Goal: Task Accomplishment & Management: Manage account settings

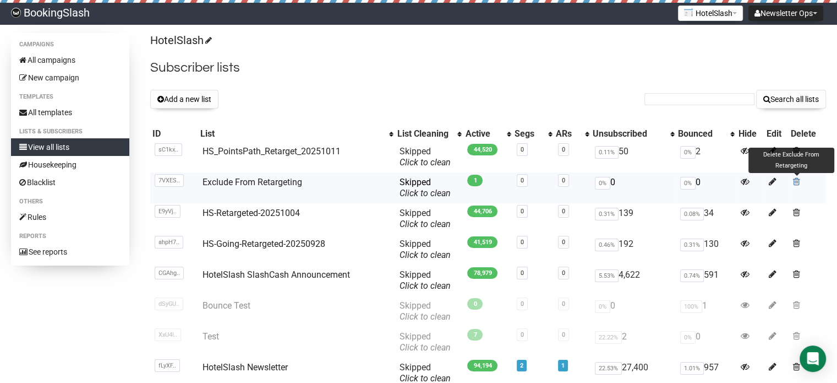
click at [798, 182] on span at bounding box center [796, 181] width 7 height 9
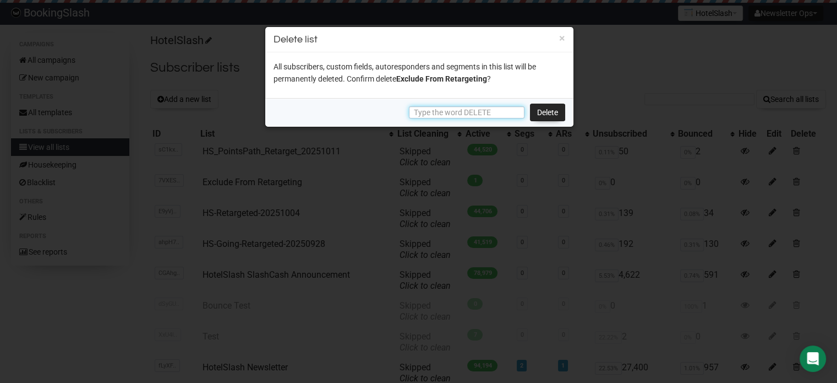
click at [504, 113] on input "text" at bounding box center [467, 112] width 116 height 12
type input "DELETE"
click at [545, 112] on link "Delete" at bounding box center [547, 113] width 35 height 18
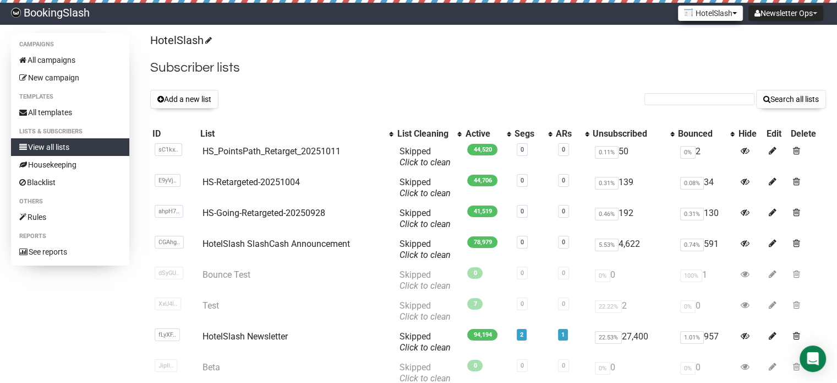
click at [709, 17] on button "HotelSlash" at bounding box center [710, 13] width 65 height 15
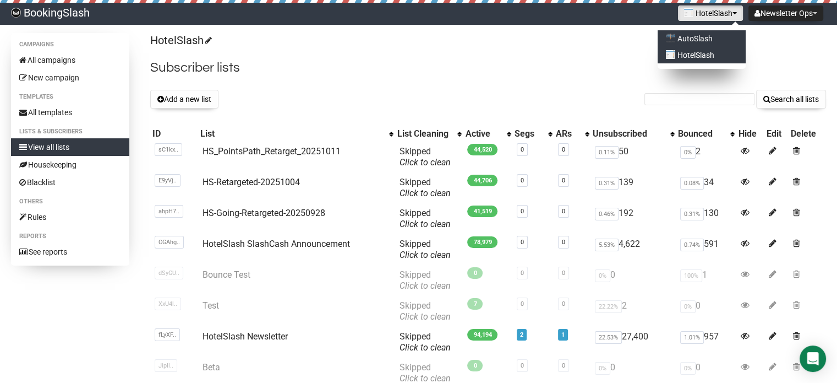
click at [703, 32] on link "AutoSlash" at bounding box center [702, 38] width 88 height 17
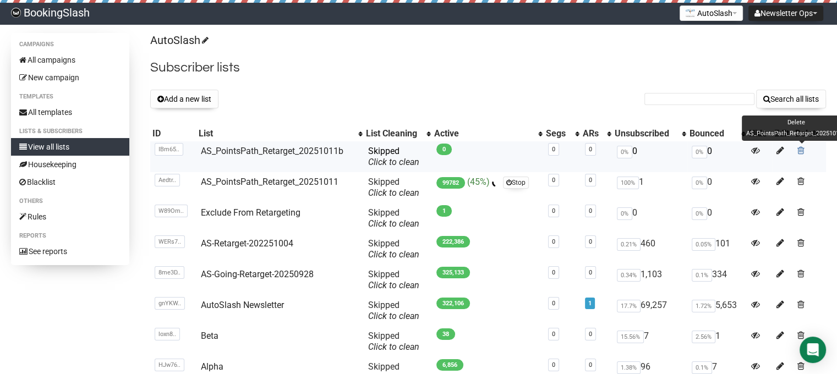
click at [801, 151] on span at bounding box center [801, 150] width 7 height 9
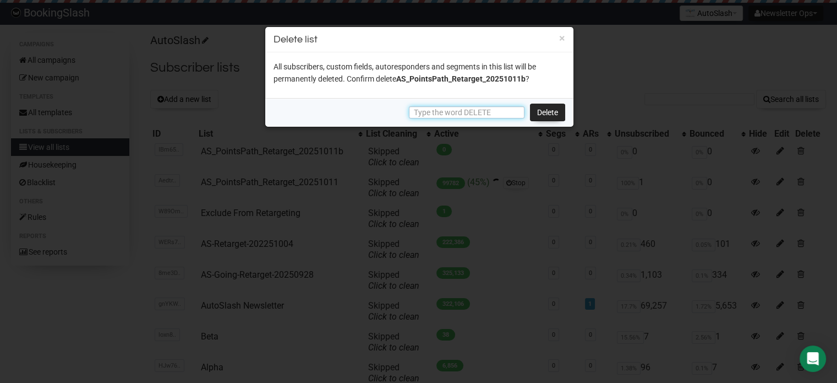
click at [443, 106] on input "text" at bounding box center [467, 112] width 116 height 12
type input "DELETE"
click at [540, 108] on link "Delete" at bounding box center [547, 113] width 35 height 18
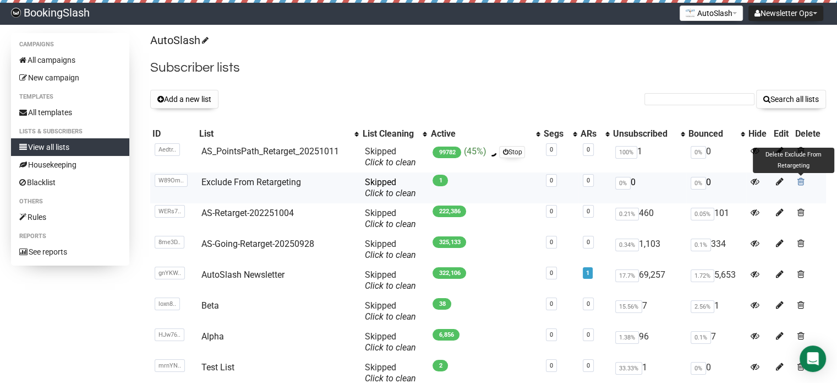
click at [802, 182] on span at bounding box center [801, 181] width 7 height 9
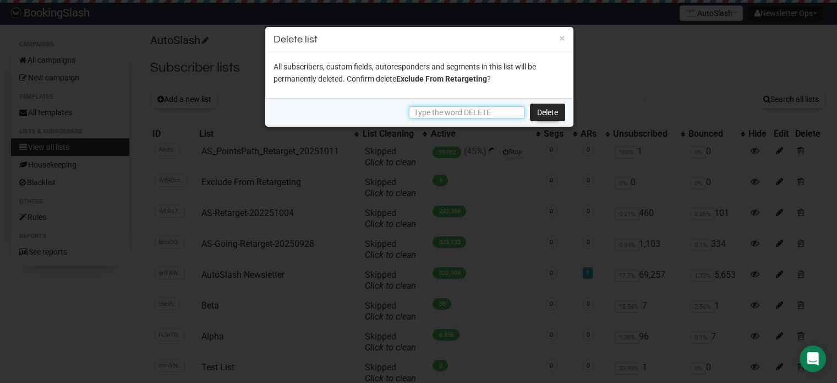
click at [494, 113] on input "text" at bounding box center [467, 112] width 116 height 12
type input "DELETE"
click at [543, 113] on link "Delete" at bounding box center [547, 113] width 35 height 18
